Goal: Transaction & Acquisition: Purchase product/service

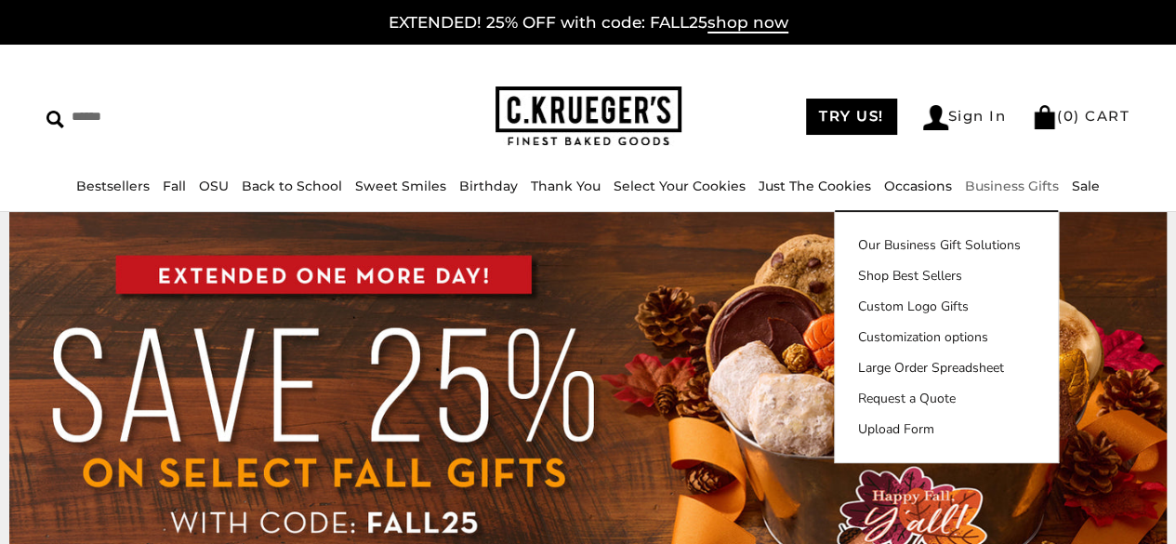
click at [1001, 184] on link "Business Gifts" at bounding box center [1012, 186] width 94 height 17
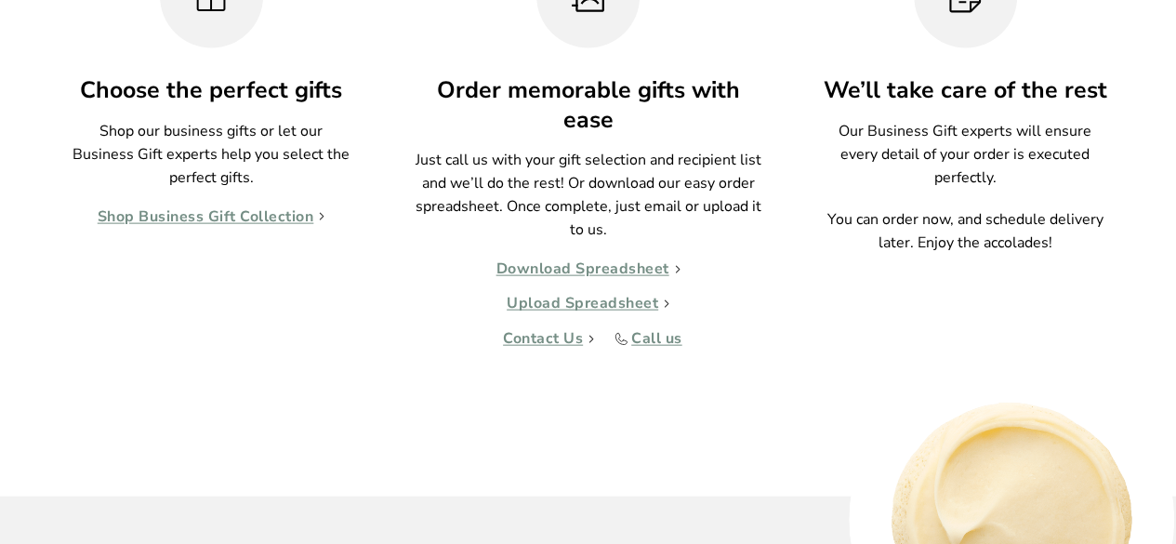
scroll to position [1954, 0]
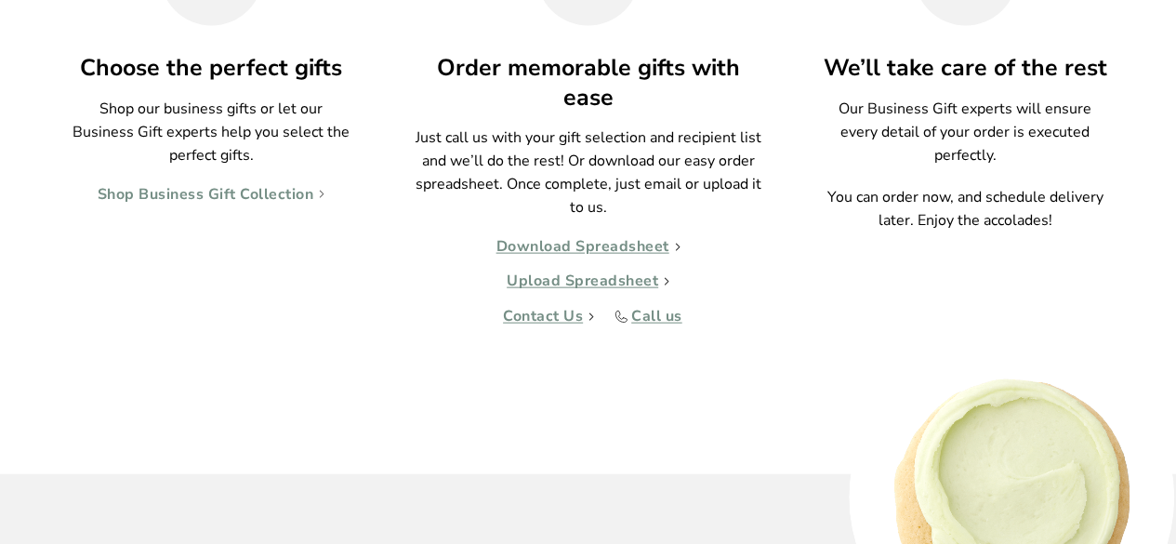
click at [179, 192] on link "Shop Business Gift Collection" at bounding box center [212, 195] width 228 height 19
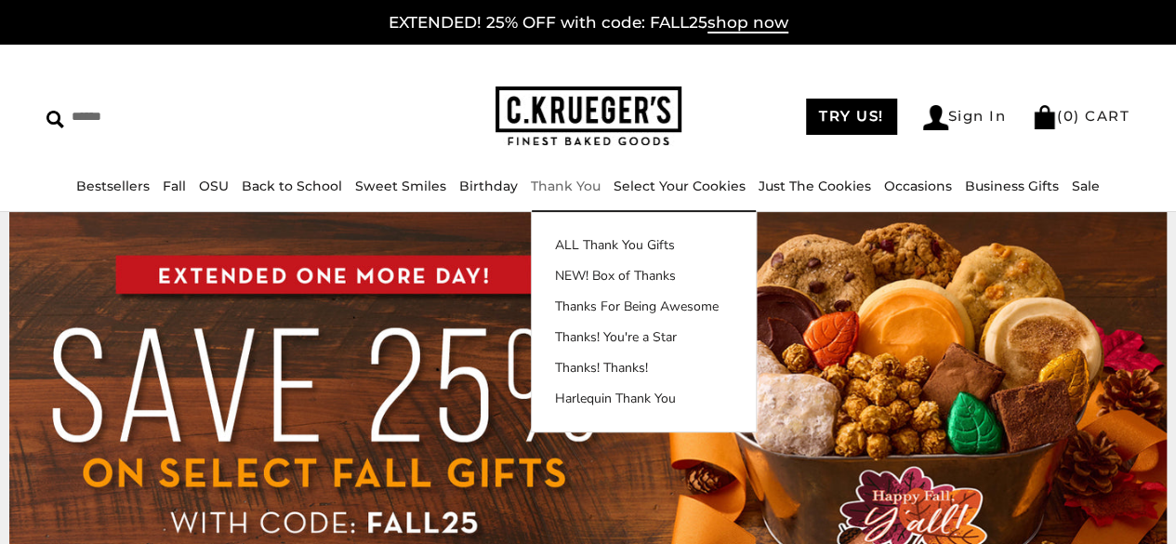
click at [574, 191] on link "Thank You" at bounding box center [566, 186] width 70 height 17
